Goal: Task Accomplishment & Management: Manage account settings

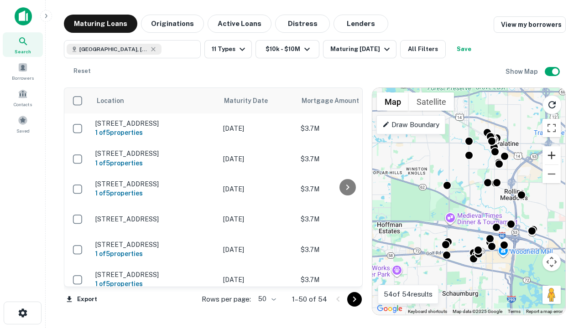
click at [551, 155] on button "Zoom in" at bounding box center [551, 155] width 18 height 18
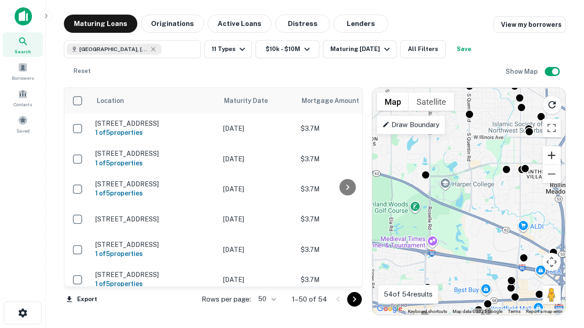
click at [551, 155] on button "Zoom in" at bounding box center [551, 155] width 18 height 18
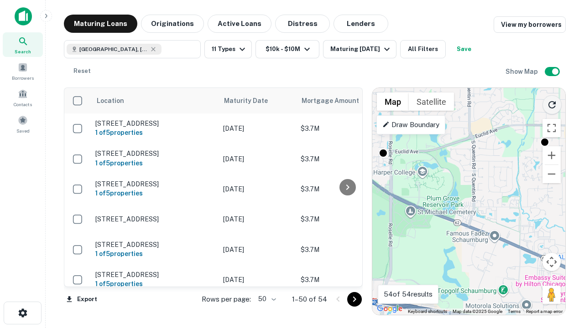
click at [552, 103] on icon "Reload search area" at bounding box center [551, 104] width 11 height 11
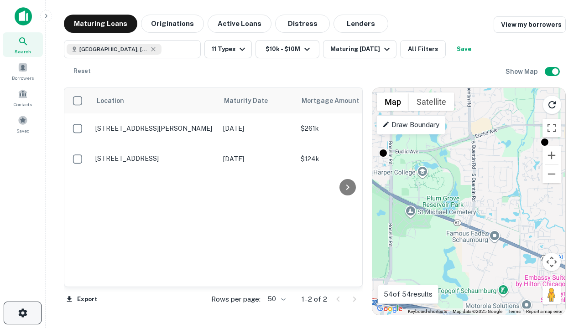
click at [22, 313] on icon "button" at bounding box center [22, 313] width 11 height 11
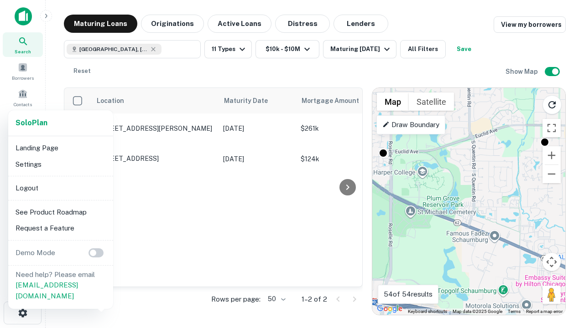
click at [60, 188] on li "Logout" at bounding box center [61, 188] width 98 height 16
